Goal: Information Seeking & Learning: Compare options

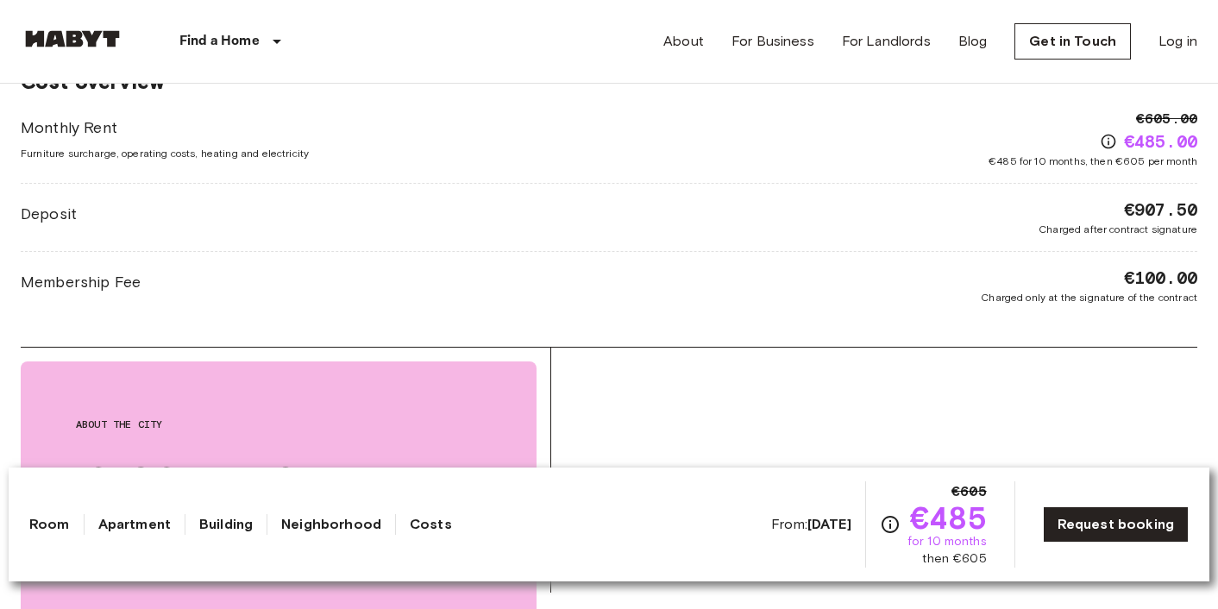
scroll to position [1463, 0]
